Goal: Information Seeking & Learning: Learn about a topic

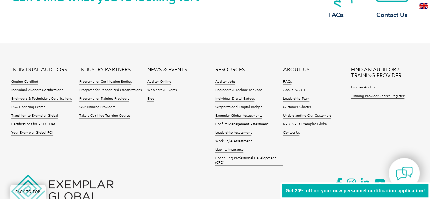
scroll to position [1666, 0]
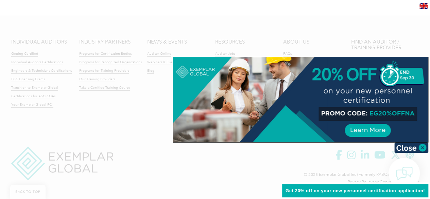
click at [376, 68] on div at bounding box center [300, 99] width 255 height 85
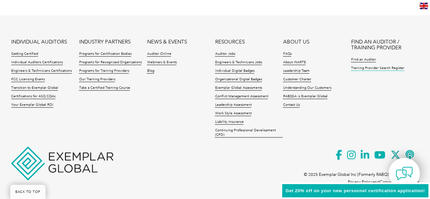
click at [370, 67] on link "Training Provider Search Register" at bounding box center [377, 68] width 53 height 5
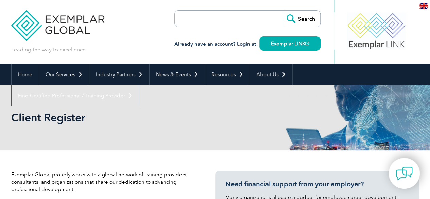
click at [244, 19] on input "search" at bounding box center [213, 19] width 71 height 16
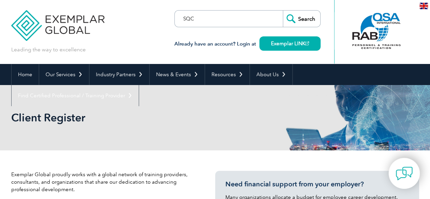
type input "SQC"
click at [283, 11] on input "Search" at bounding box center [301, 19] width 37 height 16
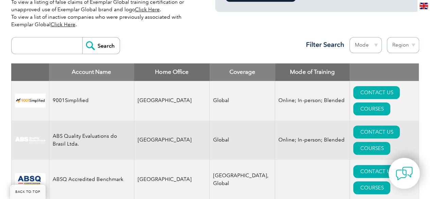
scroll to position [238, 0]
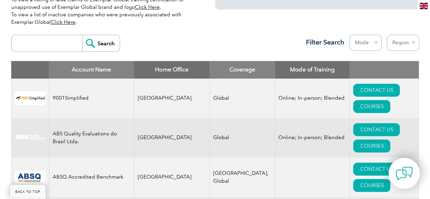
click at [50, 42] on input "search" at bounding box center [48, 43] width 67 height 16
type input "SQC"
click at [82, 35] on input "Search" at bounding box center [100, 43] width 37 height 16
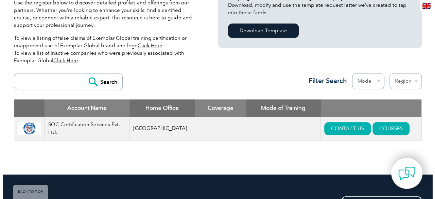
scroll to position [204, 0]
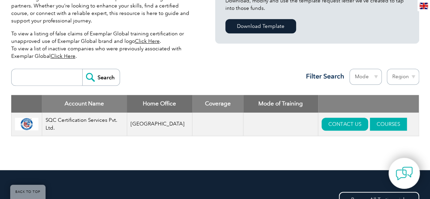
click at [379, 121] on link "COURSES" at bounding box center [388, 124] width 37 height 13
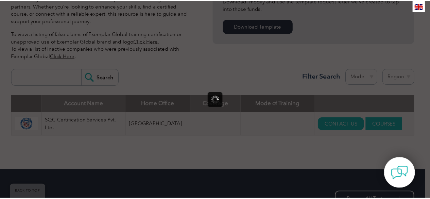
scroll to position [0, 0]
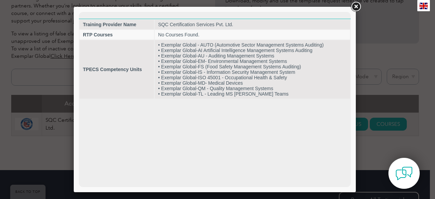
click at [356, 7] on link at bounding box center [356, 7] width 12 height 12
